Goal: Task Accomplishment & Management: Use online tool/utility

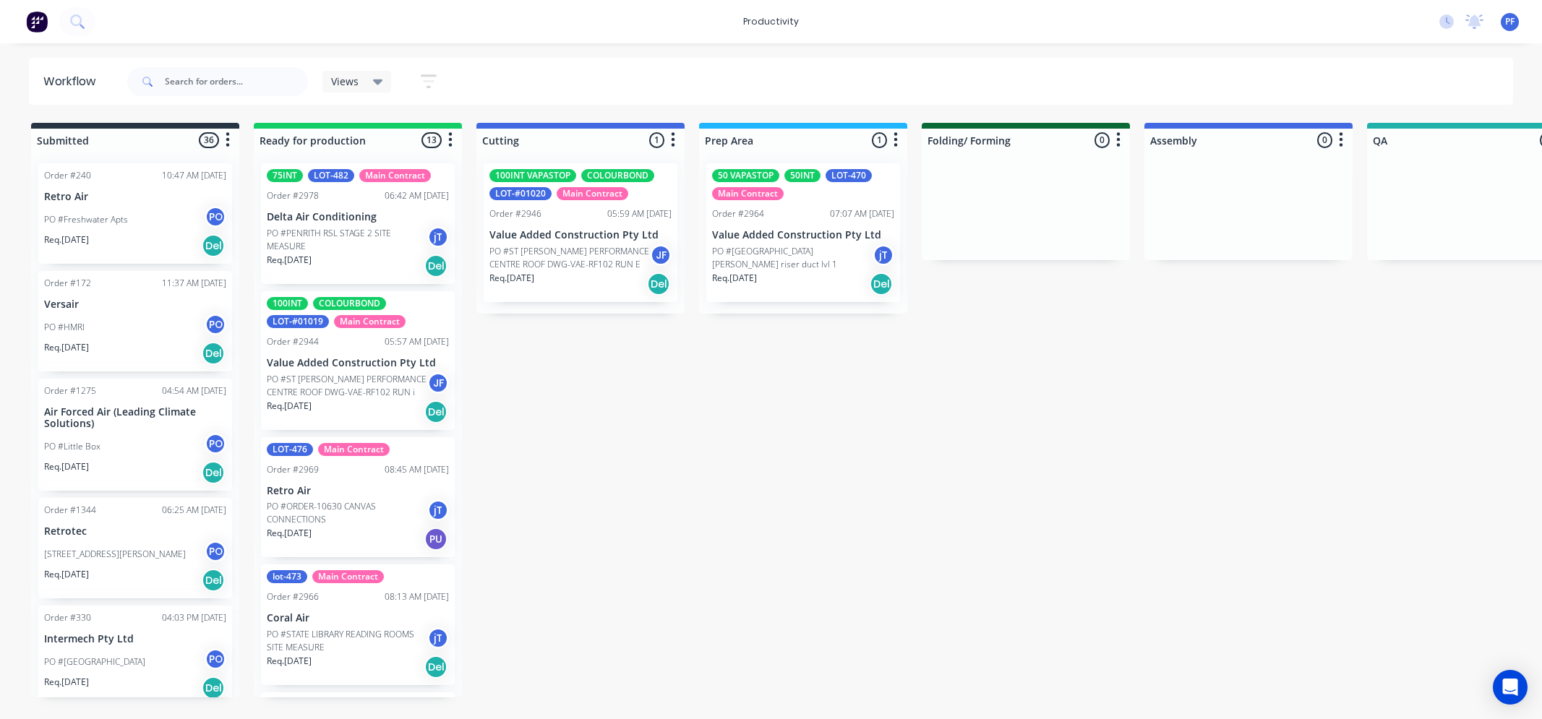
scroll to position [0, 907]
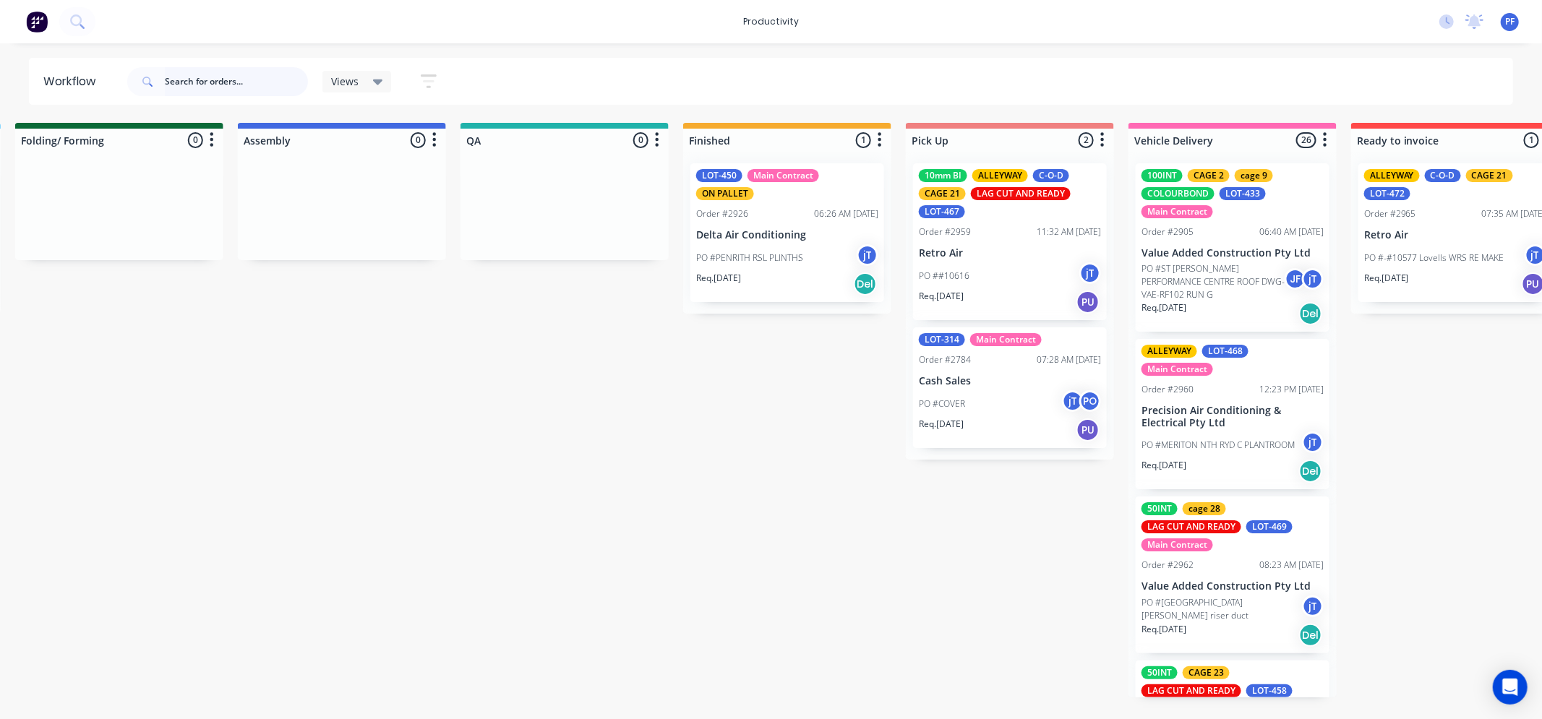
click at [283, 82] on input "text" at bounding box center [236, 81] width 143 height 29
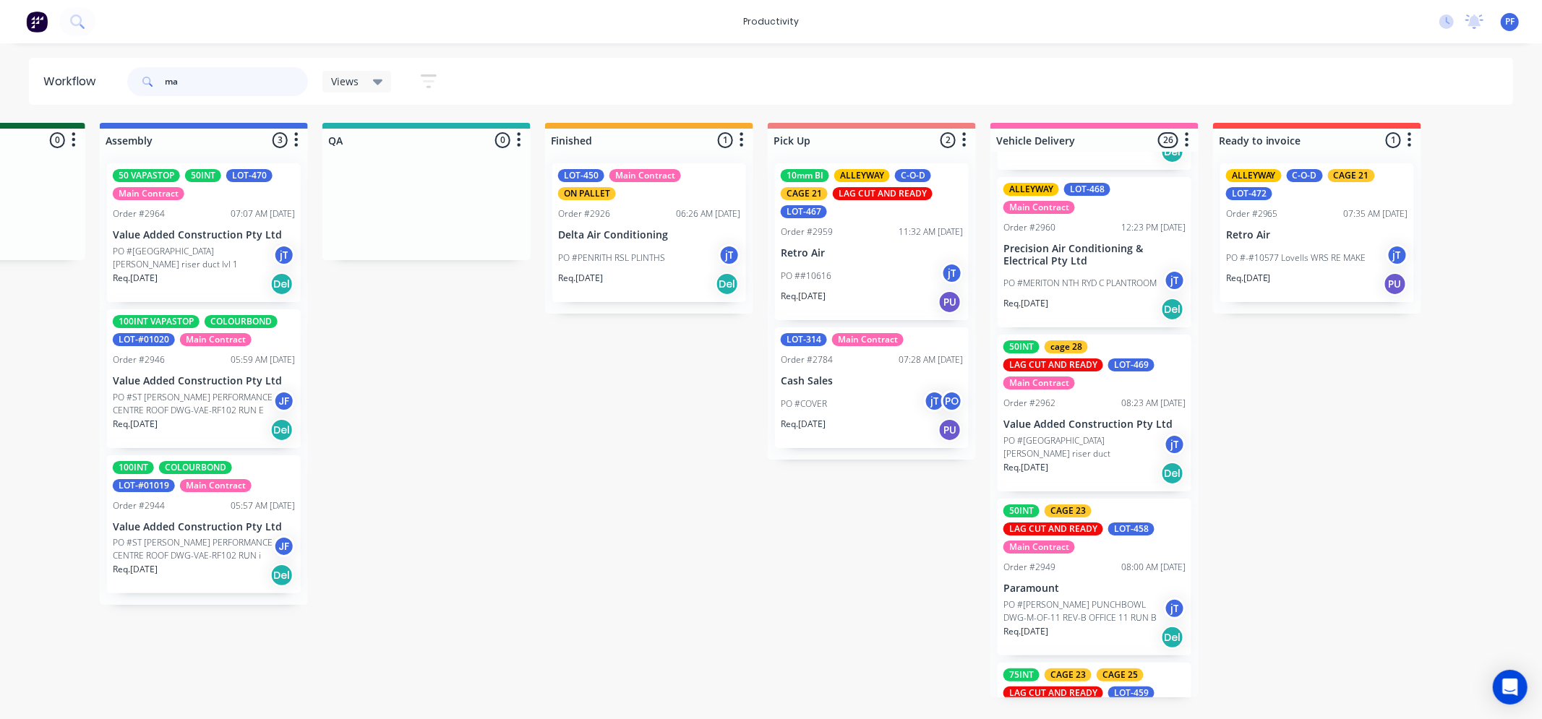
scroll to position [241, 0]
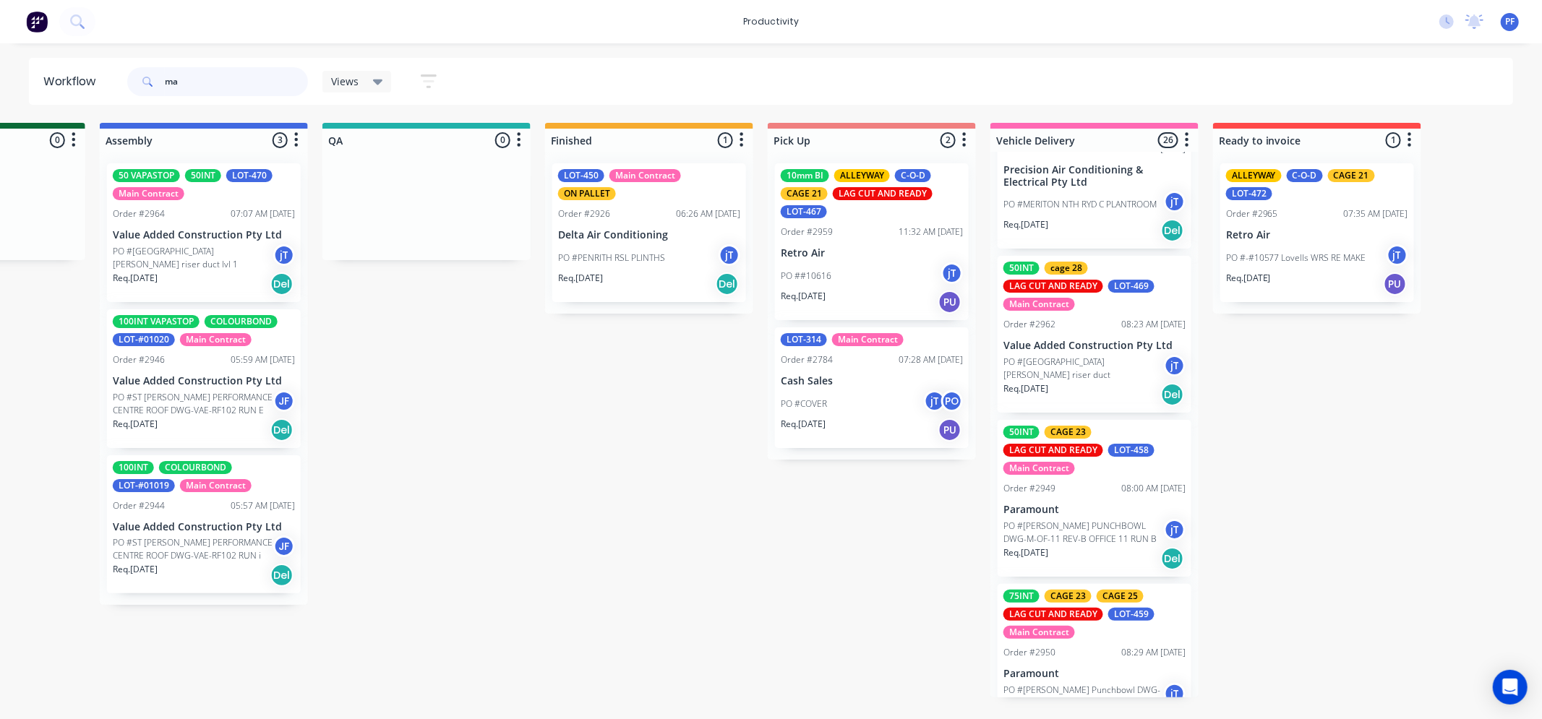
click at [234, 90] on input "ma" at bounding box center [236, 81] width 143 height 29
type input "m"
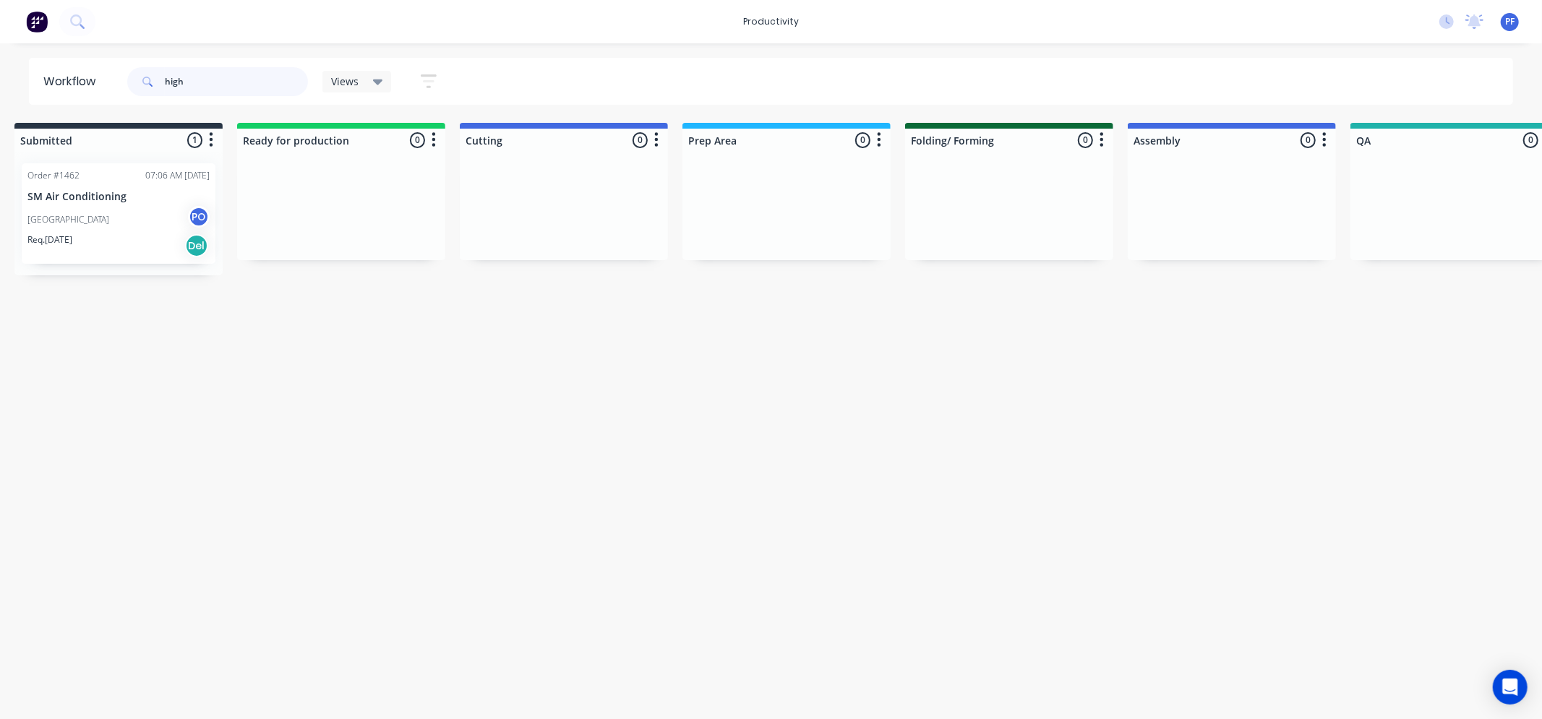
scroll to position [0, 0]
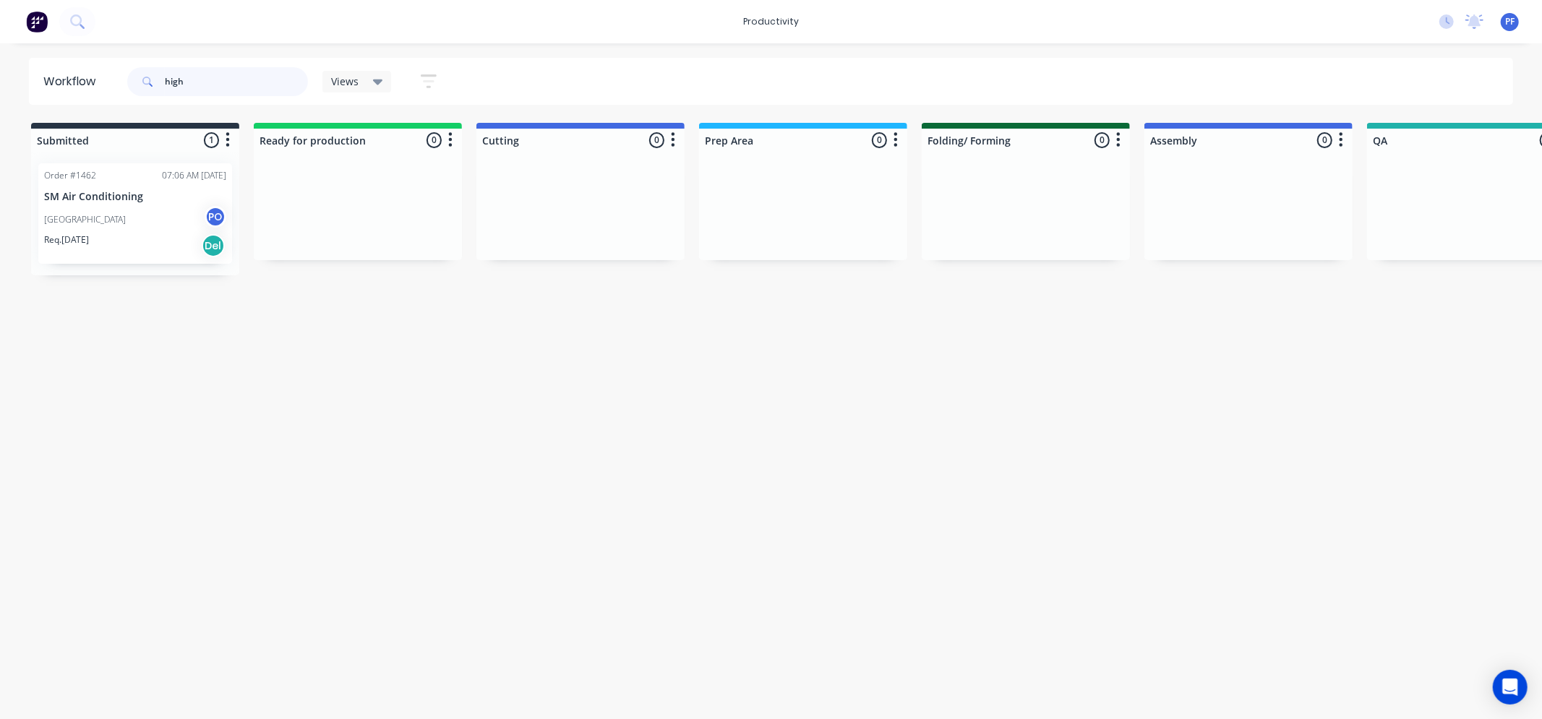
click at [186, 85] on input "high" at bounding box center [236, 81] width 143 height 29
type input "h"
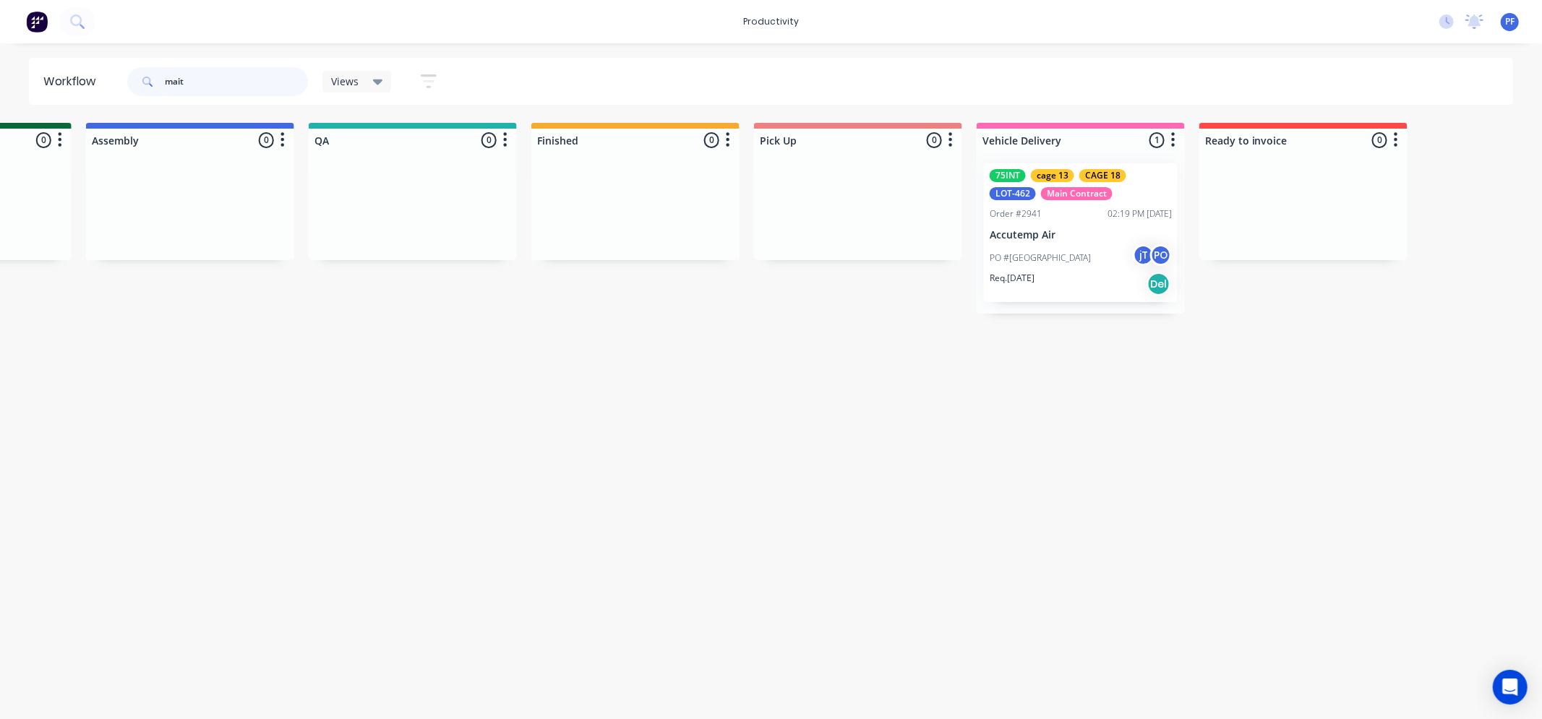
scroll to position [0, 1060]
type input "m"
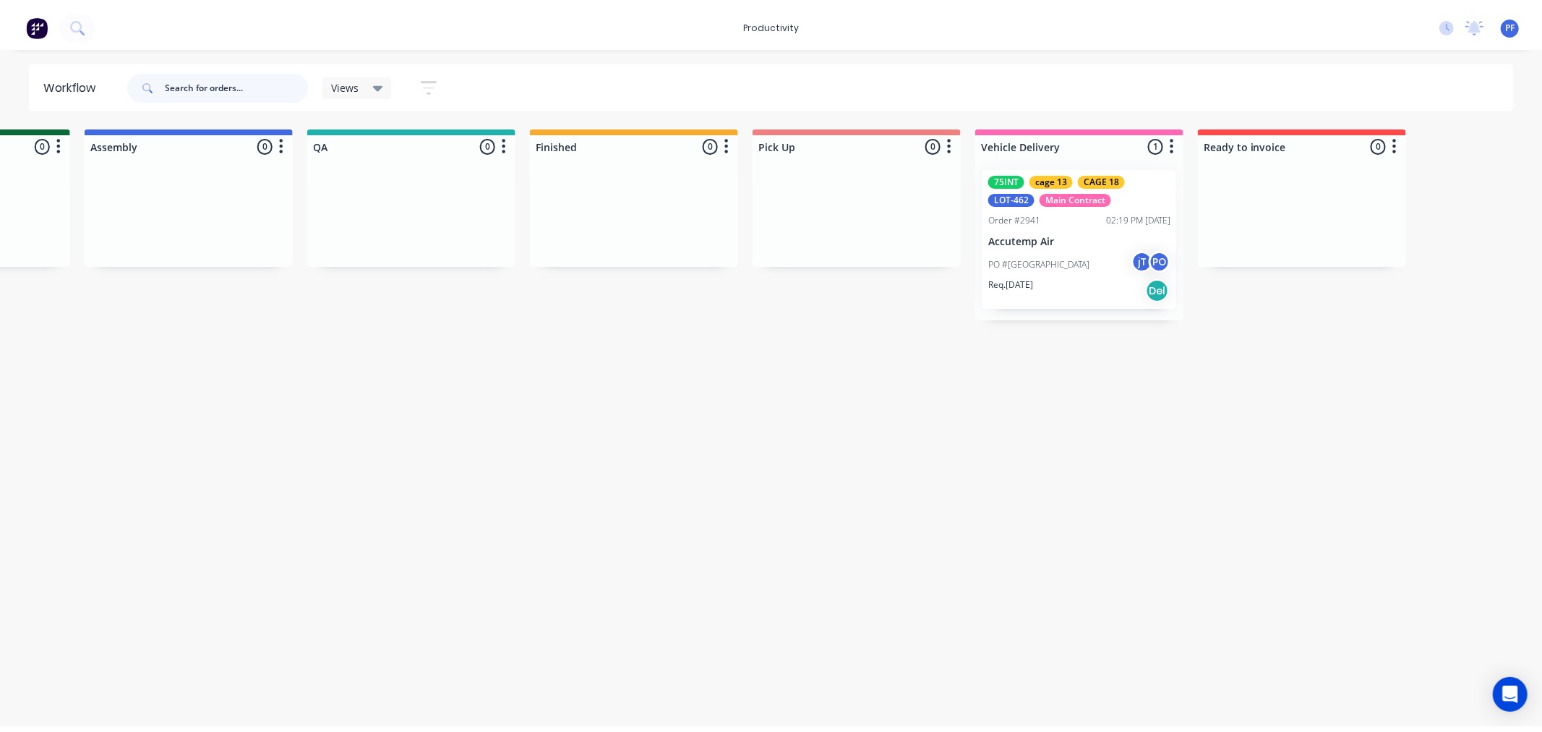
scroll to position [0, 0]
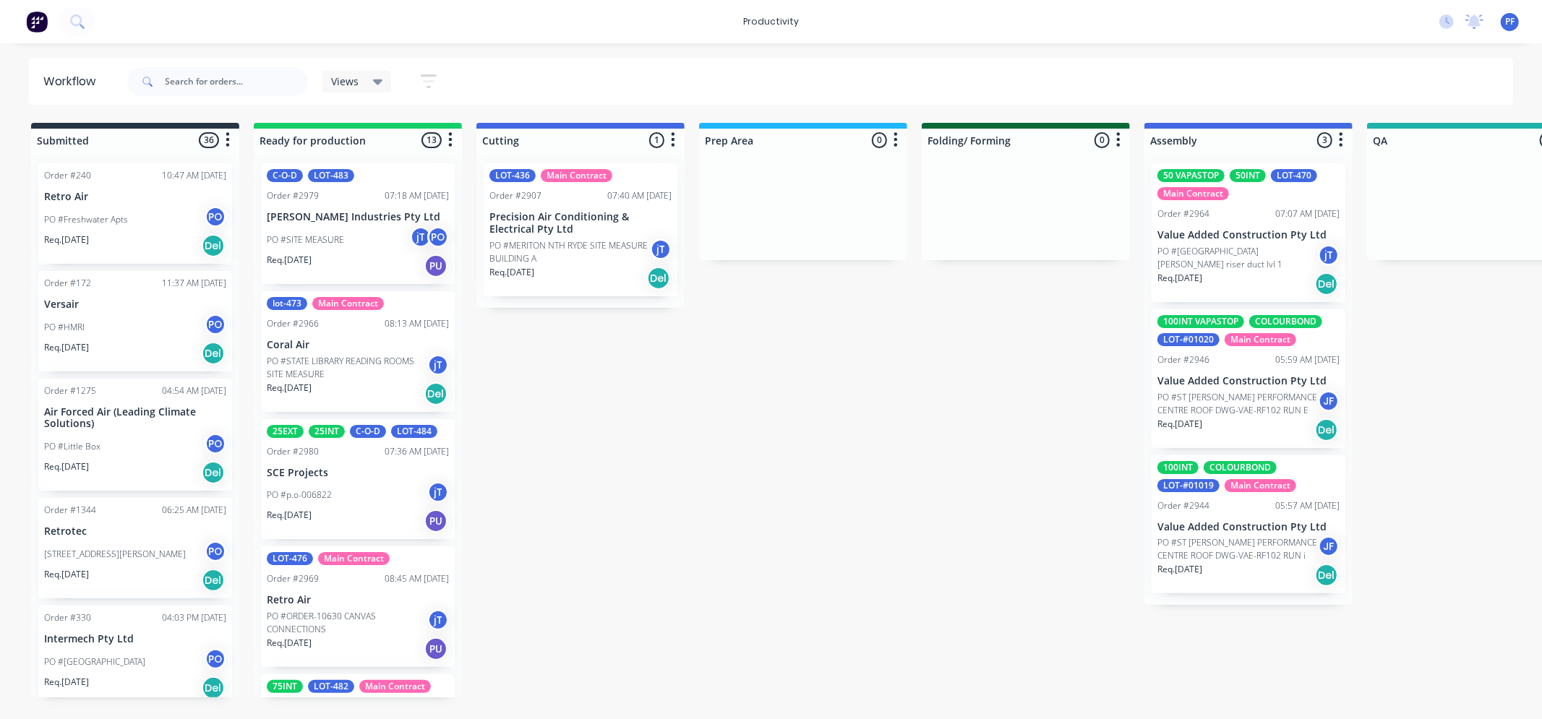
click at [1209, 191] on div "Main Contract" at bounding box center [1194, 193] width 72 height 13
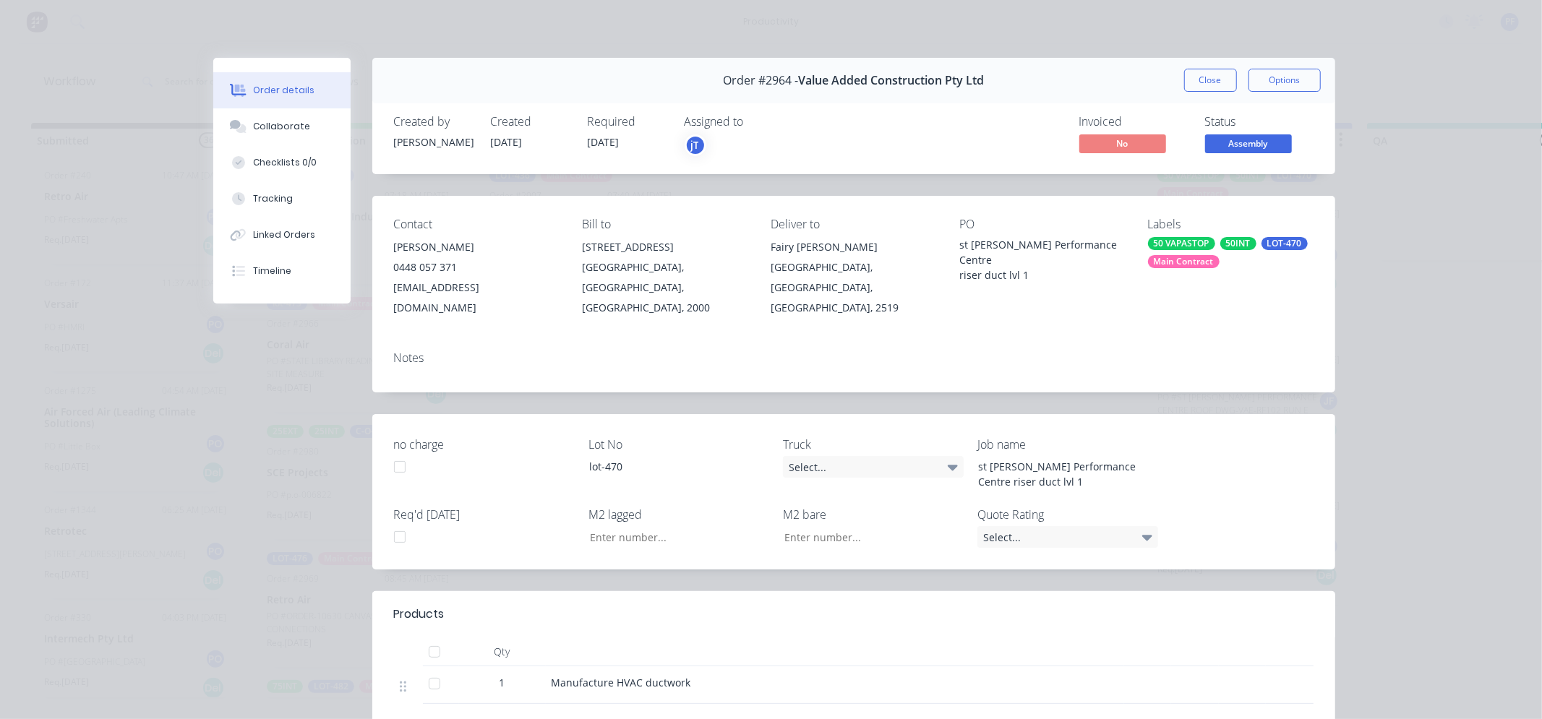
click at [1228, 228] on div "Labels" at bounding box center [1231, 225] width 166 height 14
click at [1233, 235] on div "Labels 50 VAPASTOP 50INT LOT-470 Main Contract" at bounding box center [1231, 268] width 166 height 100
click at [1233, 239] on div "Labels 50 VAPASTOP 50INT LOT-470 Main Contract" at bounding box center [1231, 268] width 166 height 100
drag, startPoint x: 1233, startPoint y: 244, endPoint x: 1232, endPoint y: 252, distance: 8.0
click at [1233, 246] on div "50INT" at bounding box center [1238, 243] width 36 height 13
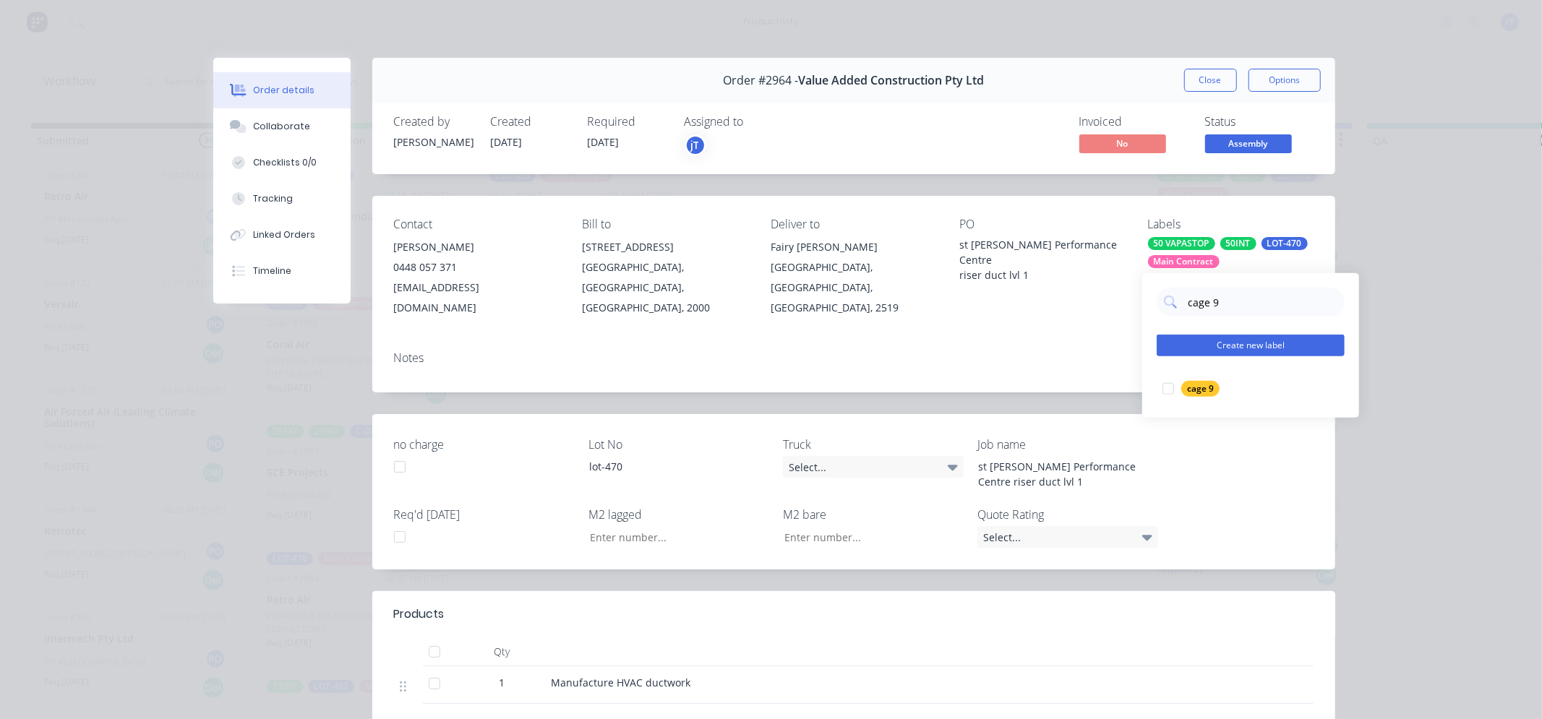
drag, startPoint x: 1212, startPoint y: 398, endPoint x: 1199, endPoint y: 356, distance: 44.6
click at [1212, 398] on div "cage 9 edit" at bounding box center [1251, 389] width 188 height 29
click at [1188, 385] on div "cage 9" at bounding box center [1200, 389] width 38 height 16
click at [1244, 300] on input "cage 9" at bounding box center [1261, 302] width 151 height 29
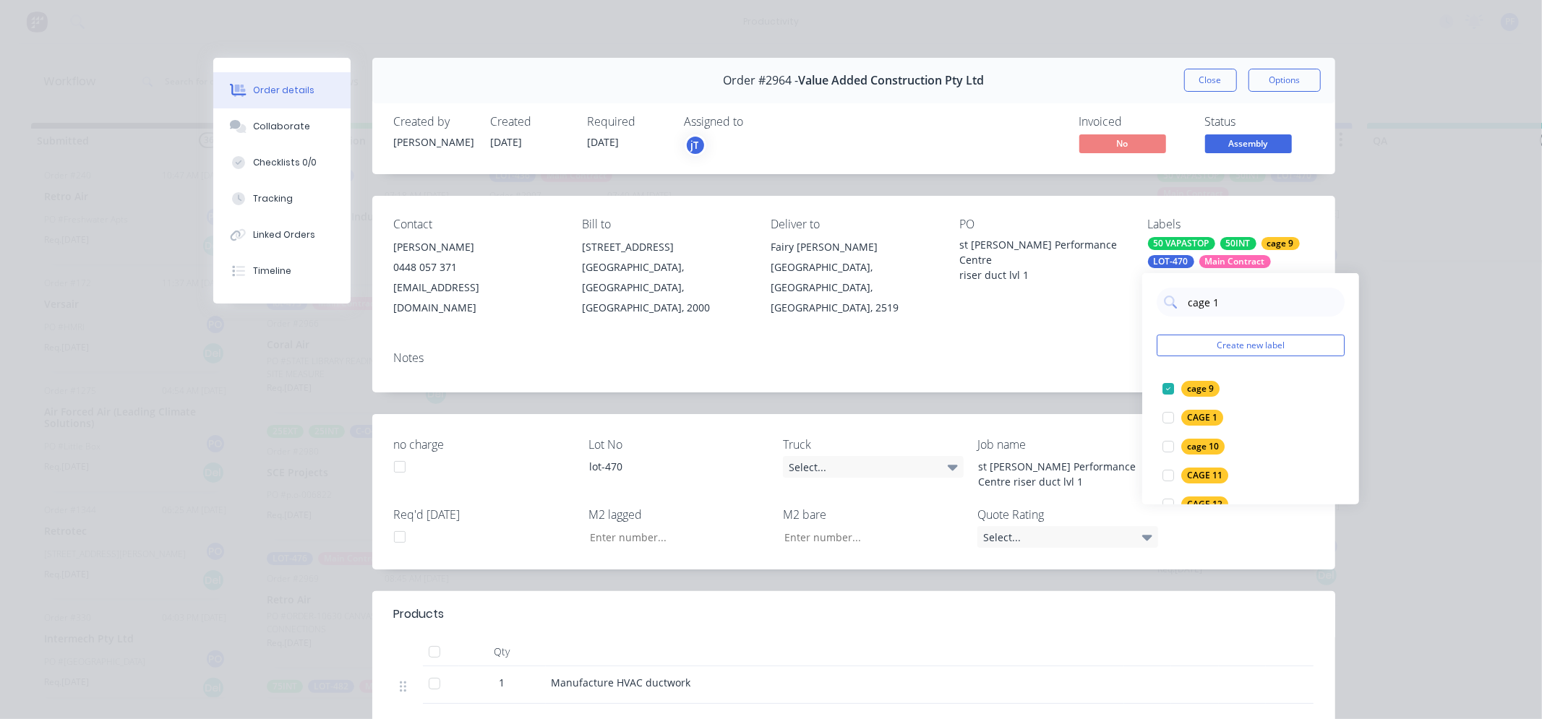
type input "cage 18"
click at [1181, 379] on div at bounding box center [1168, 389] width 29 height 29
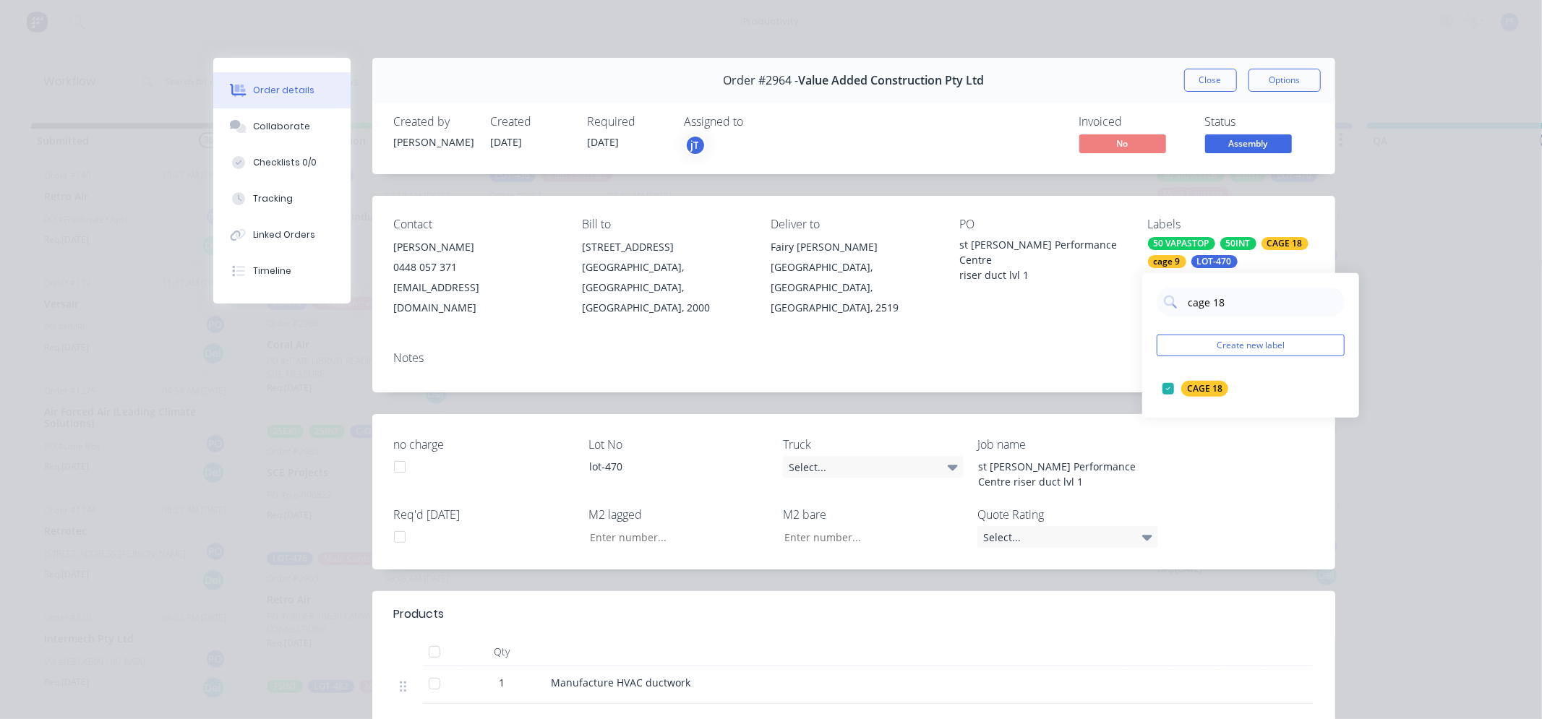
drag, startPoint x: 1058, startPoint y: 356, endPoint x: 1057, endPoint y: 338, distance: 18.1
click at [1057, 353] on div "Notes" at bounding box center [853, 366] width 963 height 53
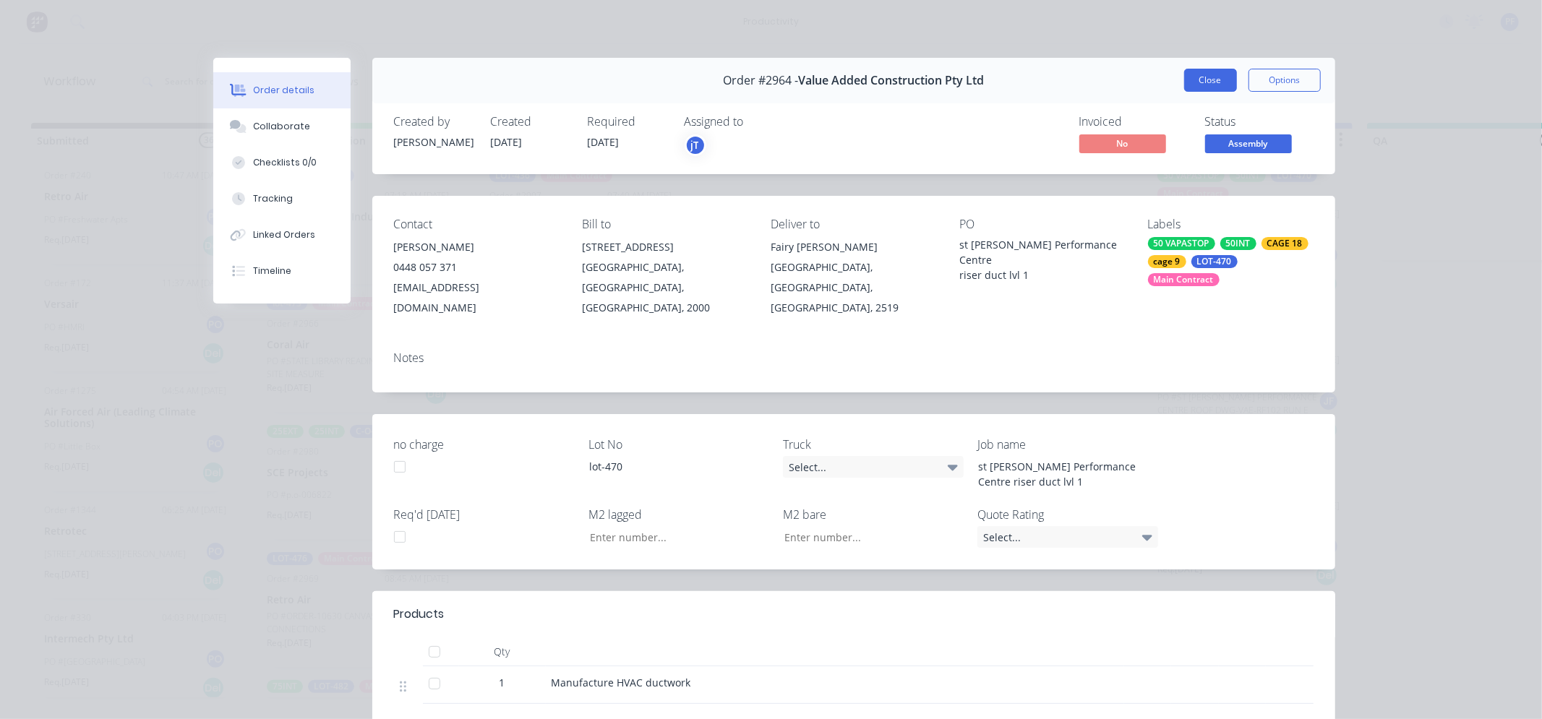
click at [1224, 72] on button "Close" at bounding box center [1210, 80] width 53 height 23
